Goal: Task Accomplishment & Management: Manage account settings

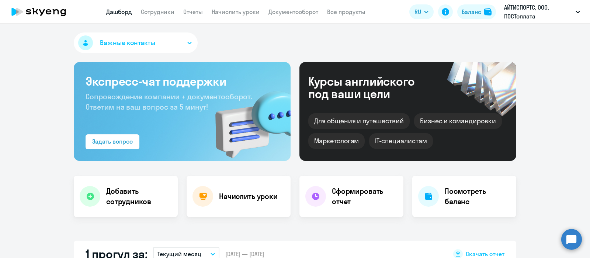
select select "30"
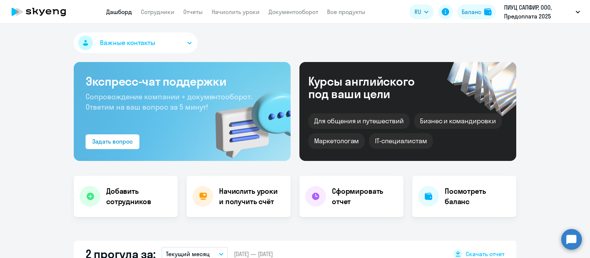
select select "30"
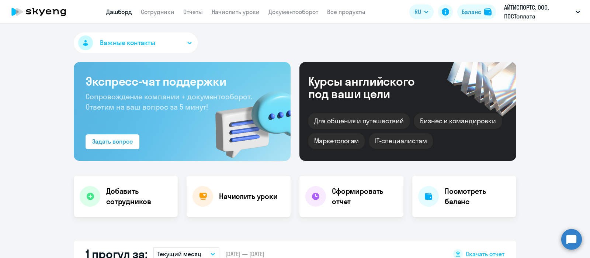
select select "30"
click at [159, 12] on link "Сотрудники" at bounding box center [158, 11] width 34 height 7
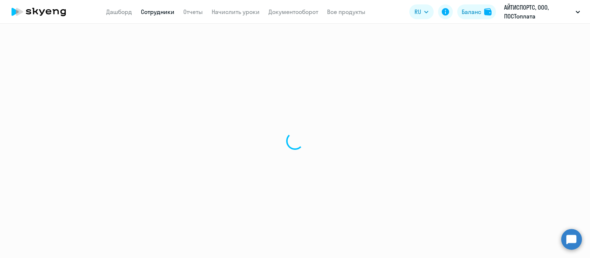
select select "30"
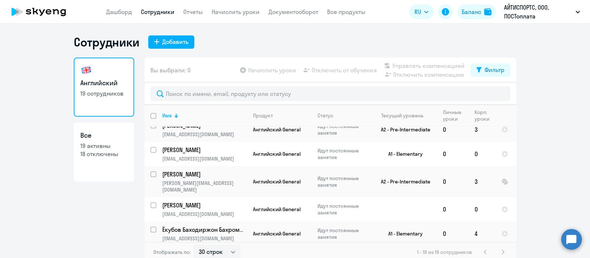
scroll to position [340, 0]
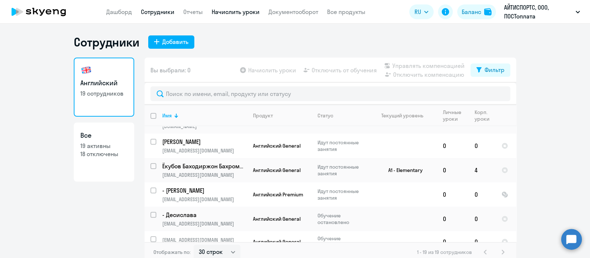
click at [232, 9] on link "Начислить уроки" at bounding box center [236, 11] width 48 height 7
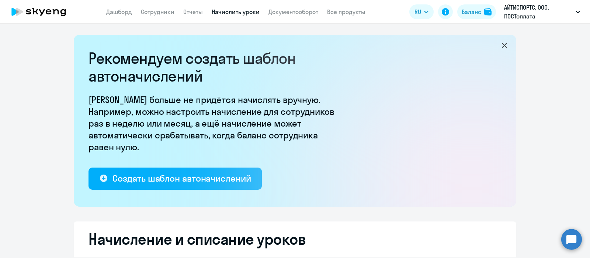
select select "10"
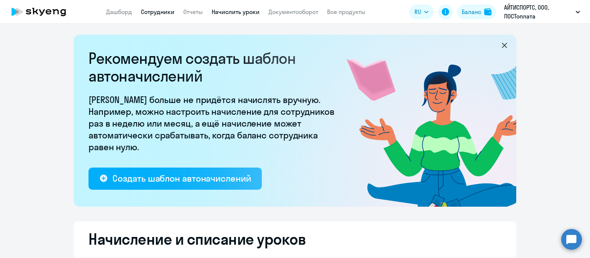
click at [160, 14] on link "Сотрудники" at bounding box center [158, 11] width 34 height 7
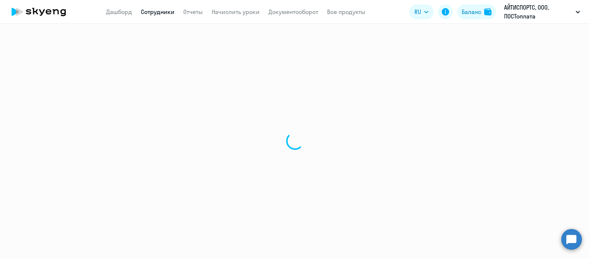
select select "30"
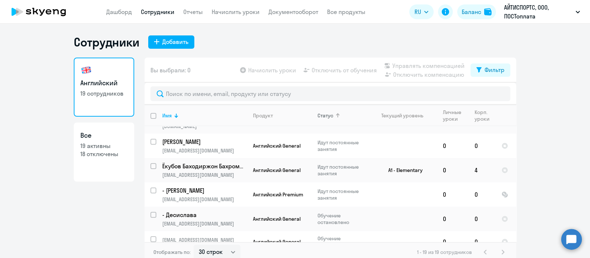
scroll to position [4, 0]
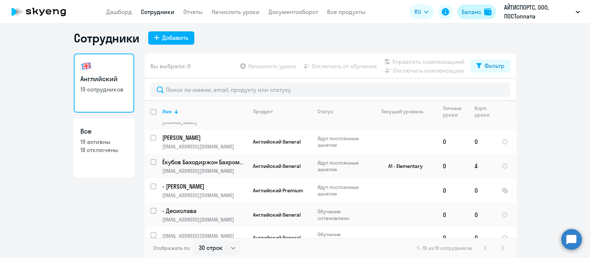
click at [470, 10] on div "Баланс" at bounding box center [472, 11] width 20 height 9
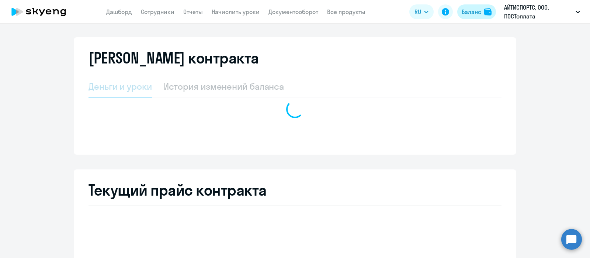
select select "english_adult_not_native_speaker"
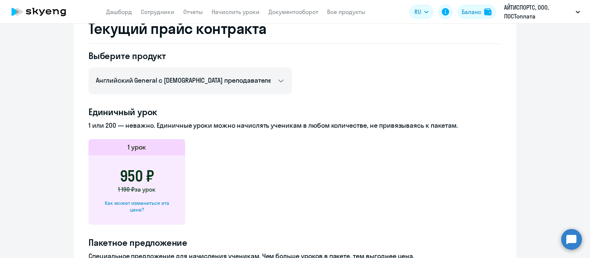
scroll to position [188, 0]
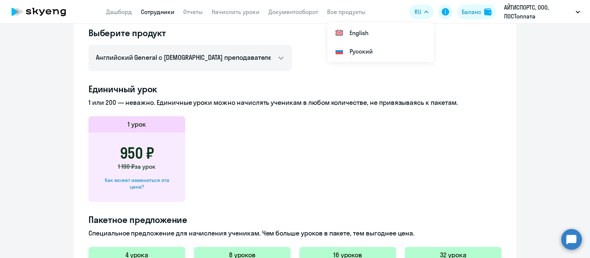
click at [165, 13] on link "Сотрудники" at bounding box center [158, 11] width 34 height 7
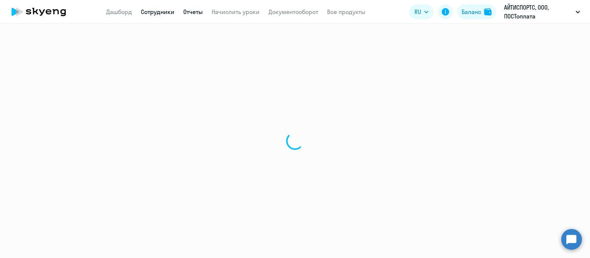
select select "30"
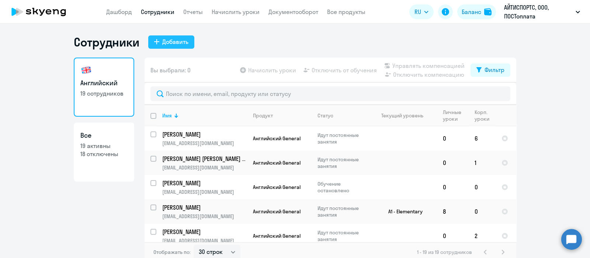
click at [173, 45] on div "Добавить" at bounding box center [175, 41] width 26 height 9
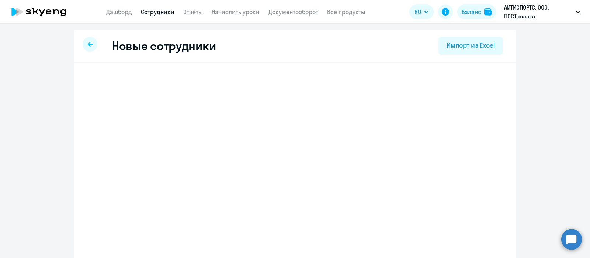
select select "english_adult_not_native_speaker"
select select "3"
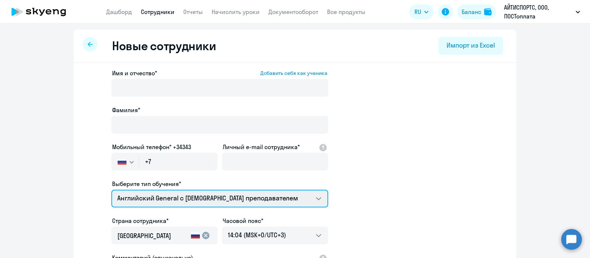
click at [185, 200] on select "Премиум английский с русскоговорящим преподавателем Английский General с [DEMOG…" at bounding box center [219, 199] width 217 height 18
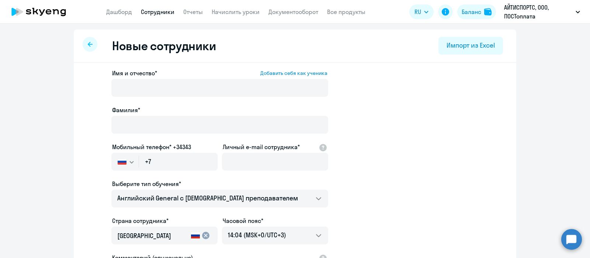
click at [358, 156] on app-new-student-form "Имя и отчество* Добавить себя как ученика [PERSON_NAME]* Мобильный телефон* +34…" at bounding box center [295, 200] width 419 height 263
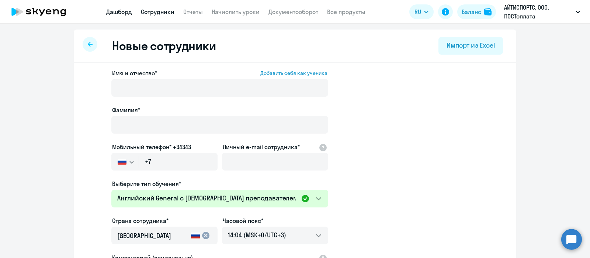
click at [116, 9] on link "Дашборд" at bounding box center [119, 11] width 26 height 7
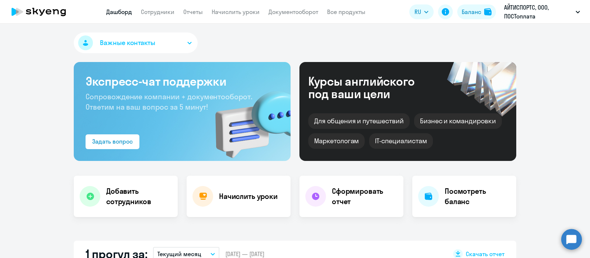
select select "30"
click at [291, 11] on link "Документооборот" at bounding box center [293, 11] width 50 height 7
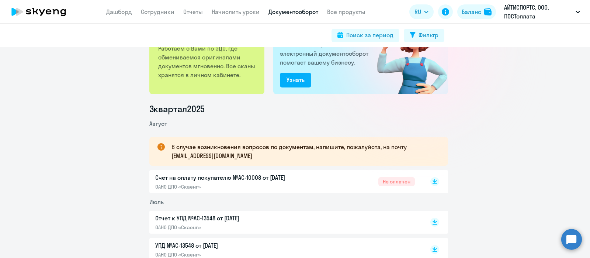
scroll to position [92, 0]
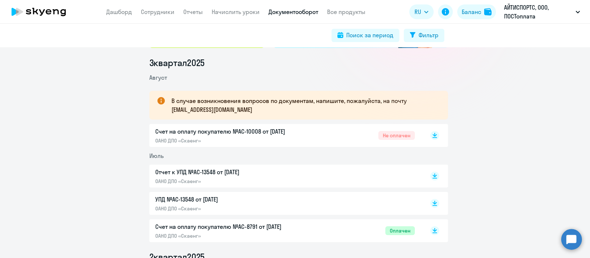
click at [226, 137] on p "ОАНО ДПО «Скаенг»" at bounding box center [232, 140] width 155 height 7
click at [183, 173] on p "Отчет к УПД №AC-13548 от [DATE]" at bounding box center [232, 171] width 155 height 9
